Goal: Task Accomplishment & Management: Complete application form

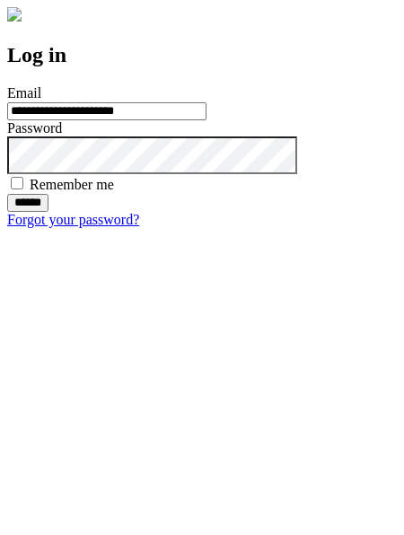
type input "**********"
click at [48, 212] on input "******" at bounding box center [27, 203] width 41 height 18
type input "**********"
click at [48, 212] on input "******" at bounding box center [27, 203] width 41 height 18
